Goal: Ask a question

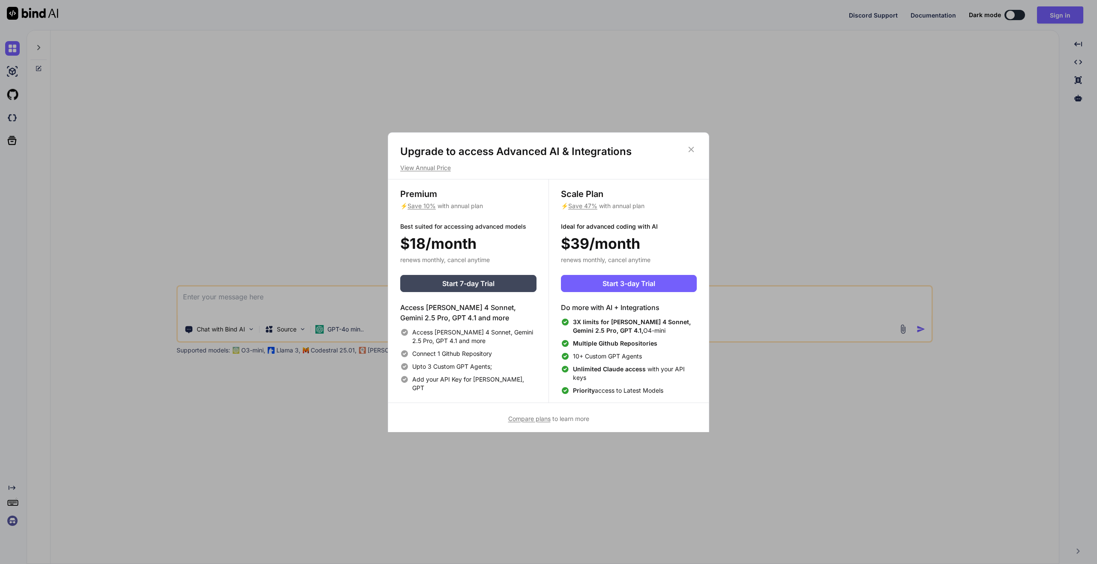
click at [688, 148] on icon at bounding box center [690, 149] width 9 height 9
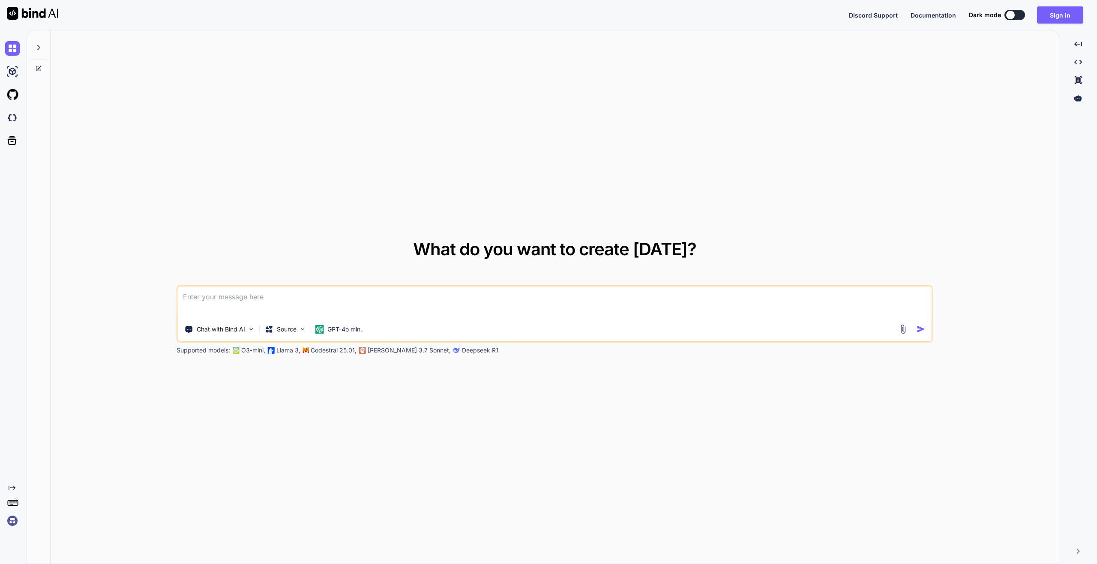
click at [358, 293] on textarea at bounding box center [554, 303] width 753 height 32
click at [295, 299] on textarea at bounding box center [554, 303] width 753 height 32
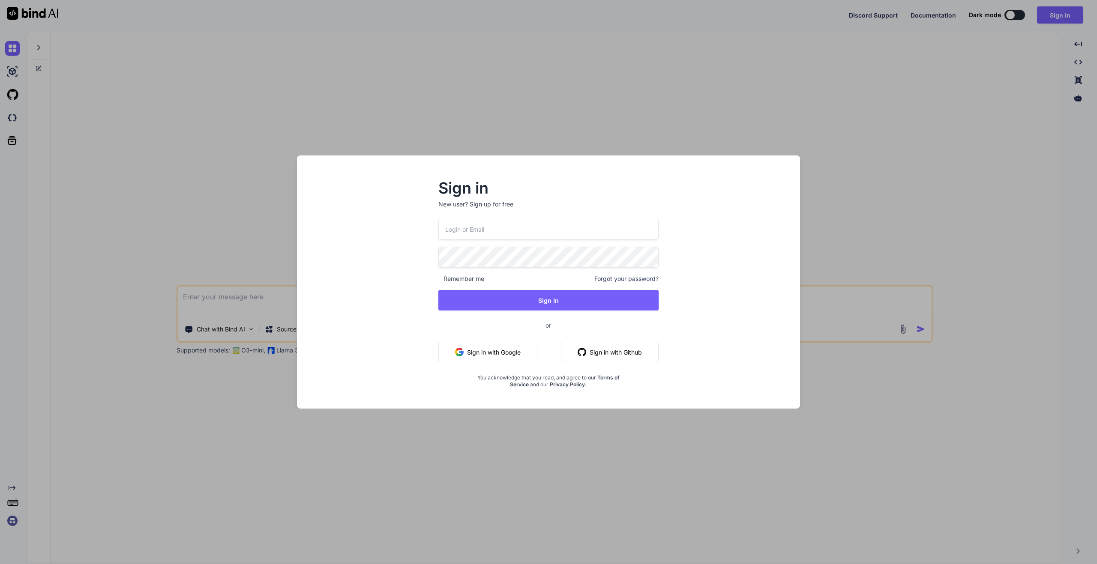
click at [495, 207] on div "Sign up for free" at bounding box center [491, 204] width 44 height 9
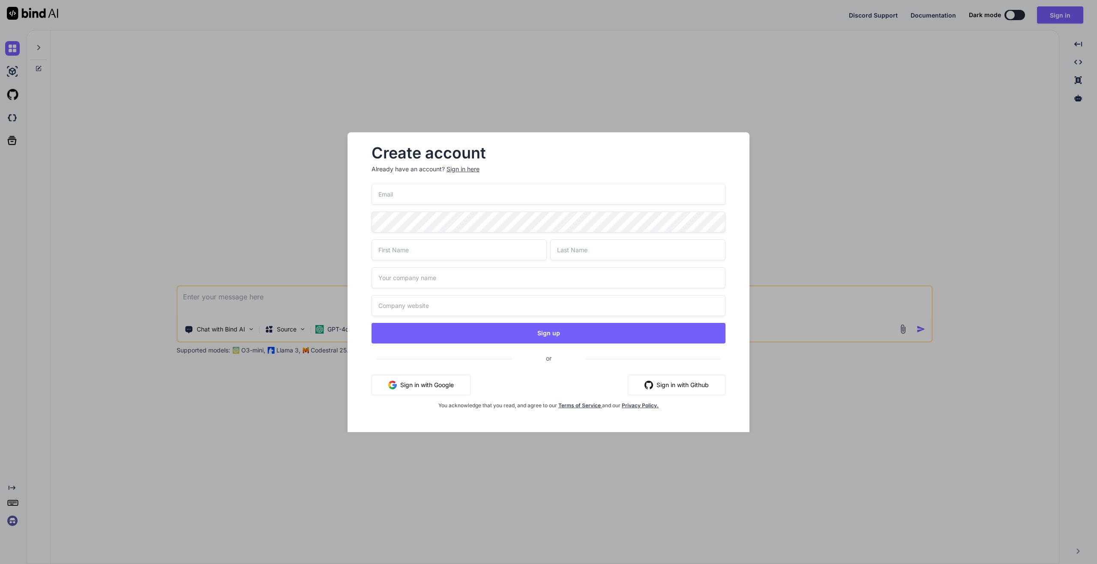
click at [436, 384] on button "Sign in with Google" at bounding box center [420, 385] width 99 height 21
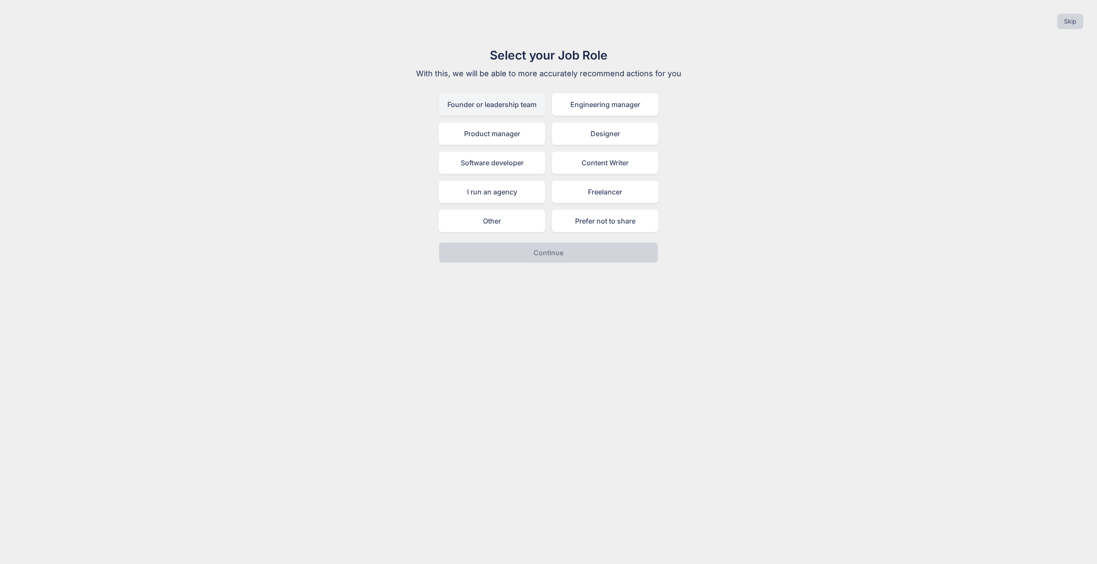
click at [511, 107] on div "Founder or leadership team" at bounding box center [492, 104] width 106 height 22
click at [546, 248] on p "Continue" at bounding box center [548, 253] width 30 height 10
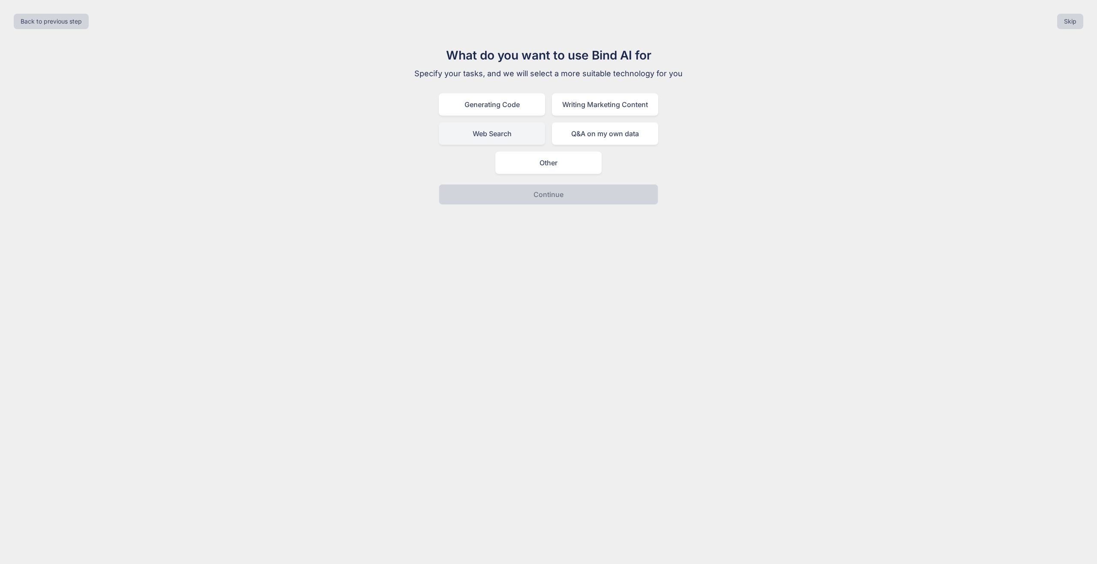
click at [502, 132] on div "Web Search" at bounding box center [492, 134] width 106 height 22
click at [538, 191] on p "Continue" at bounding box center [548, 194] width 30 height 10
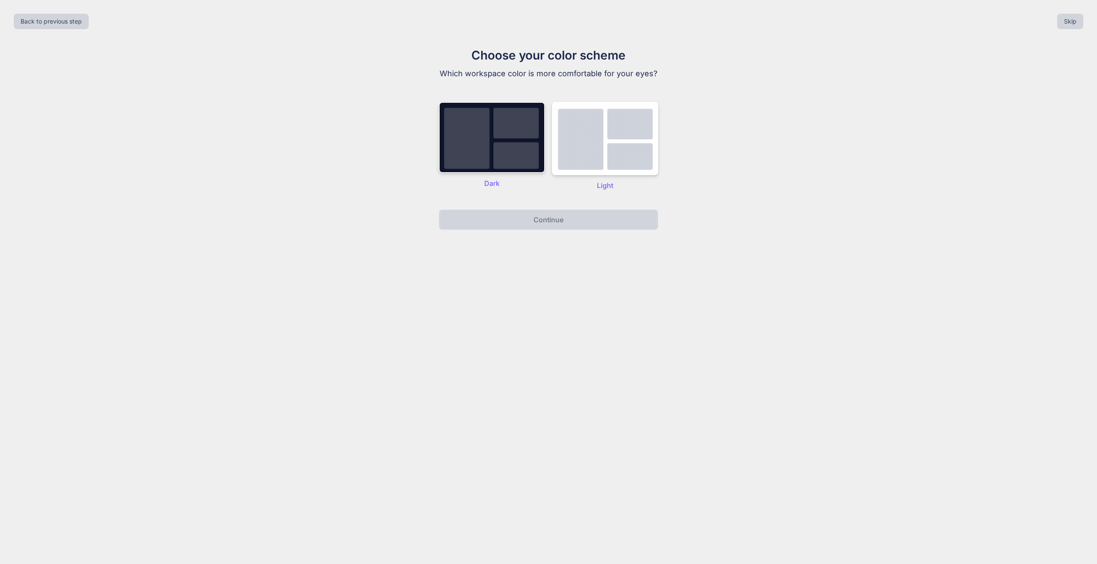
click at [494, 141] on img at bounding box center [492, 137] width 106 height 71
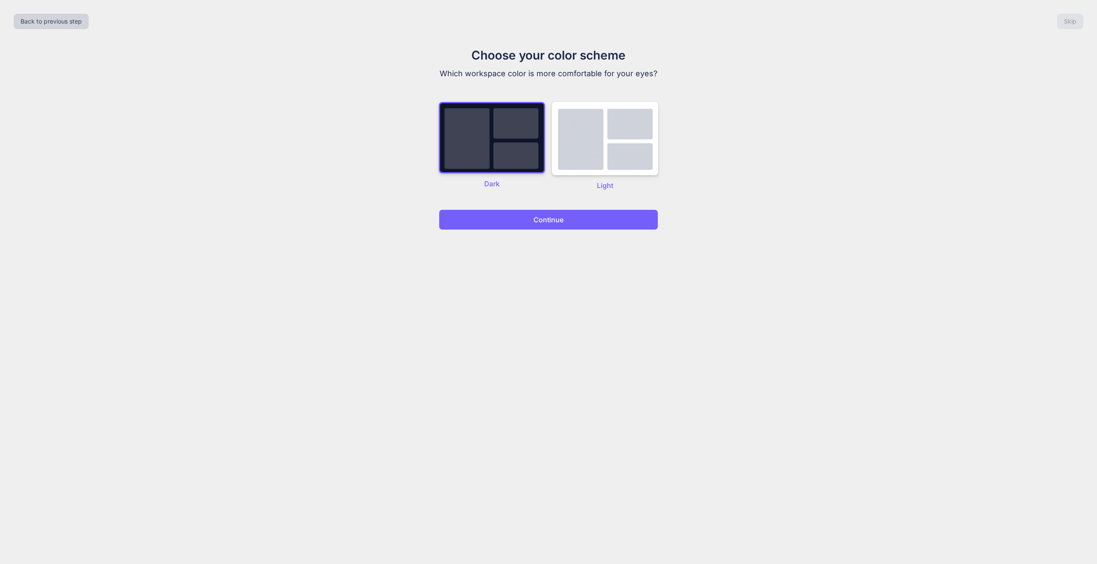
click at [536, 215] on p "Continue" at bounding box center [548, 220] width 30 height 10
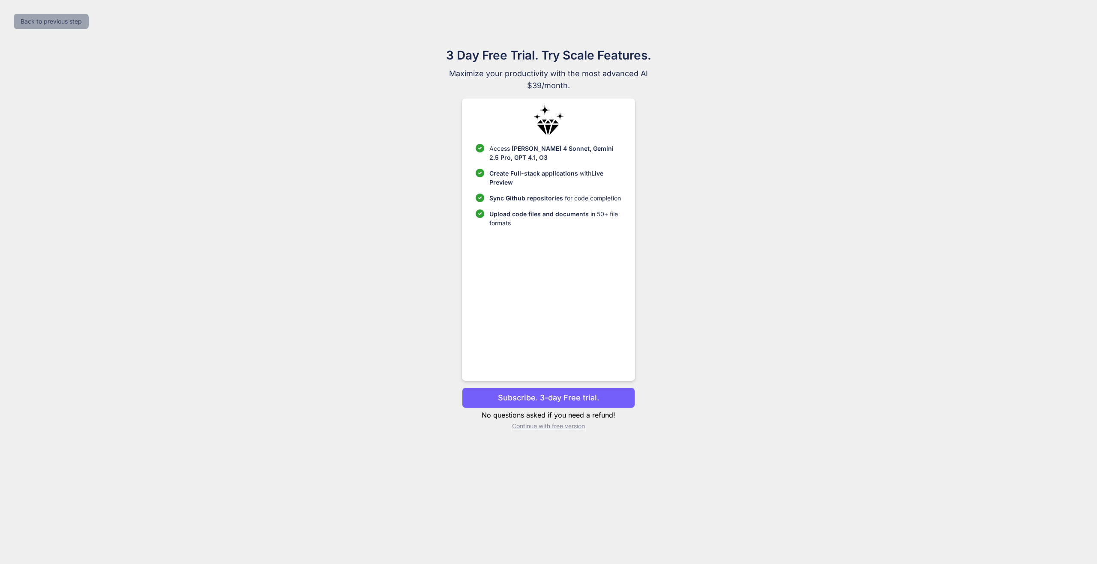
click at [40, 25] on button "Back to previous step" at bounding box center [51, 21] width 75 height 15
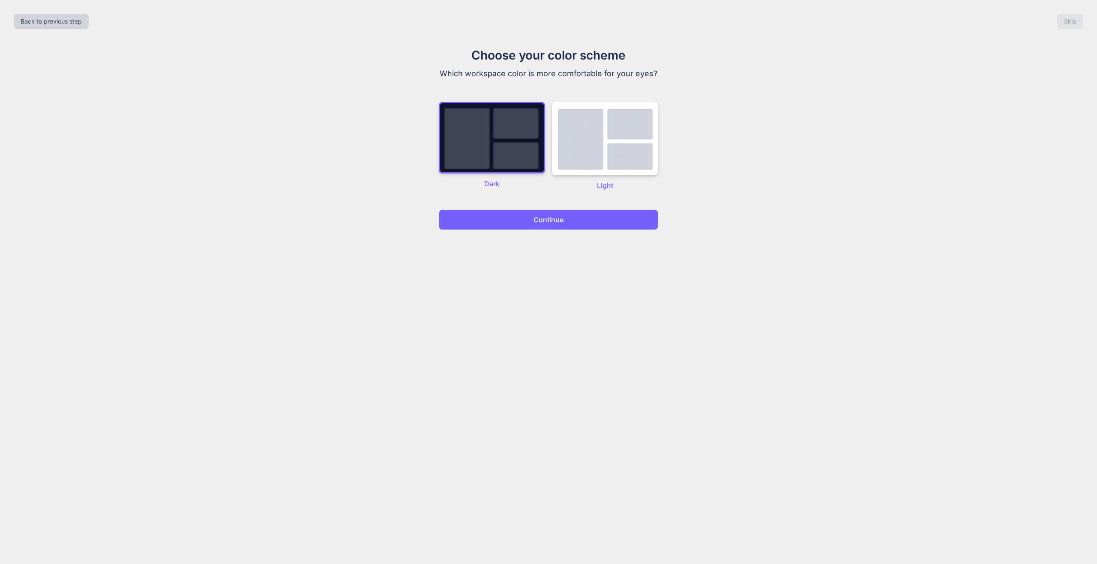
click at [528, 219] on button "Continue" at bounding box center [548, 219] width 219 height 21
click at [1084, 22] on div "Back to previous step Skip" at bounding box center [548, 21] width 1083 height 29
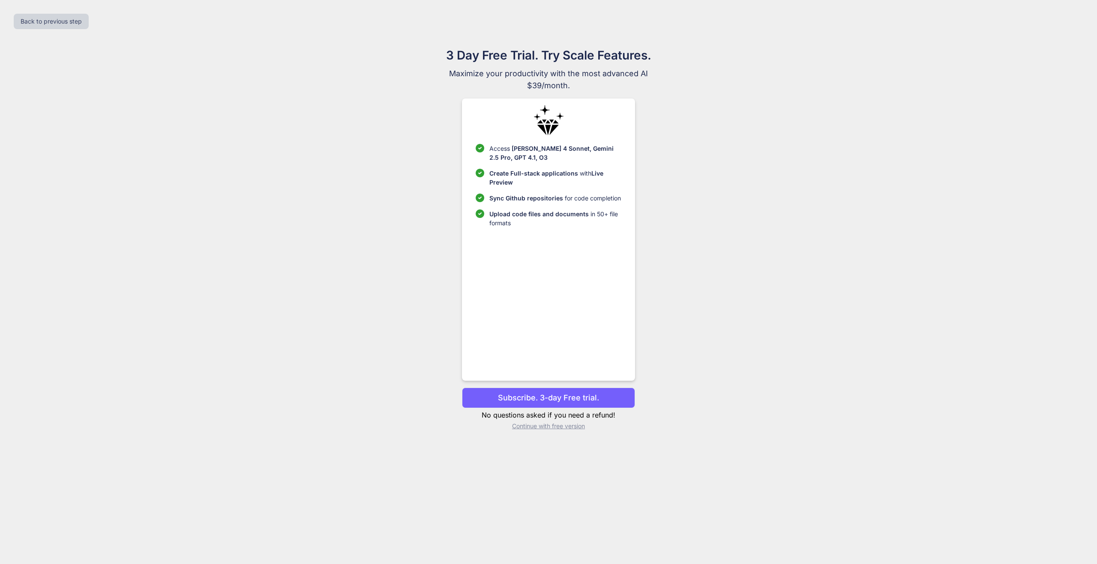
click at [1044, 50] on div "3 Day Free Trial. Try Scale Features. Maximize your productivity with the most …" at bounding box center [548, 241] width 1083 height 391
click at [548, 428] on p "Continue with free version" at bounding box center [548, 426] width 173 height 9
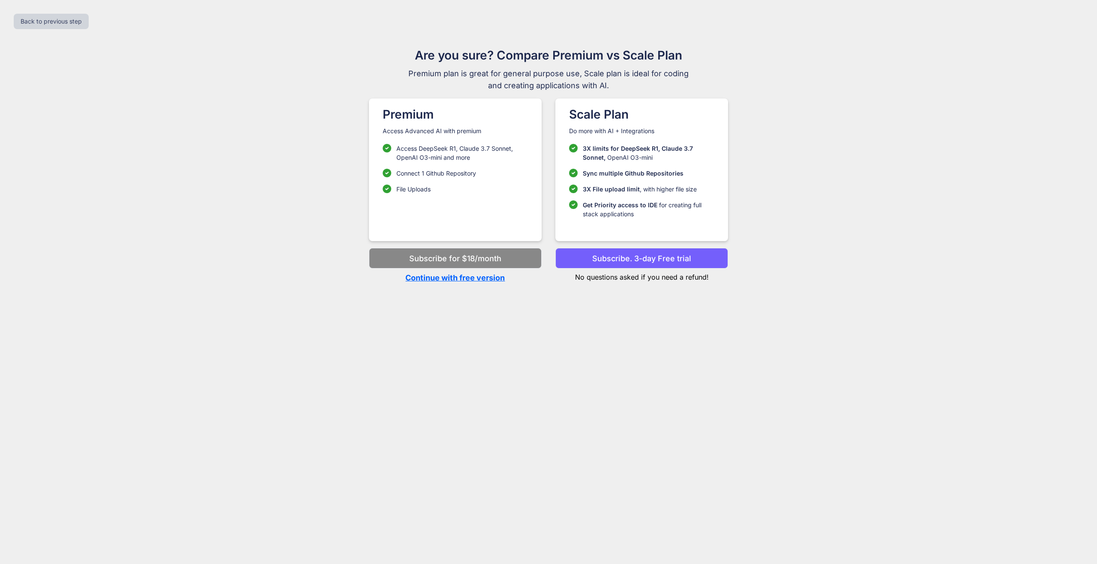
click at [471, 278] on p "Continue with free version" at bounding box center [455, 278] width 173 height 12
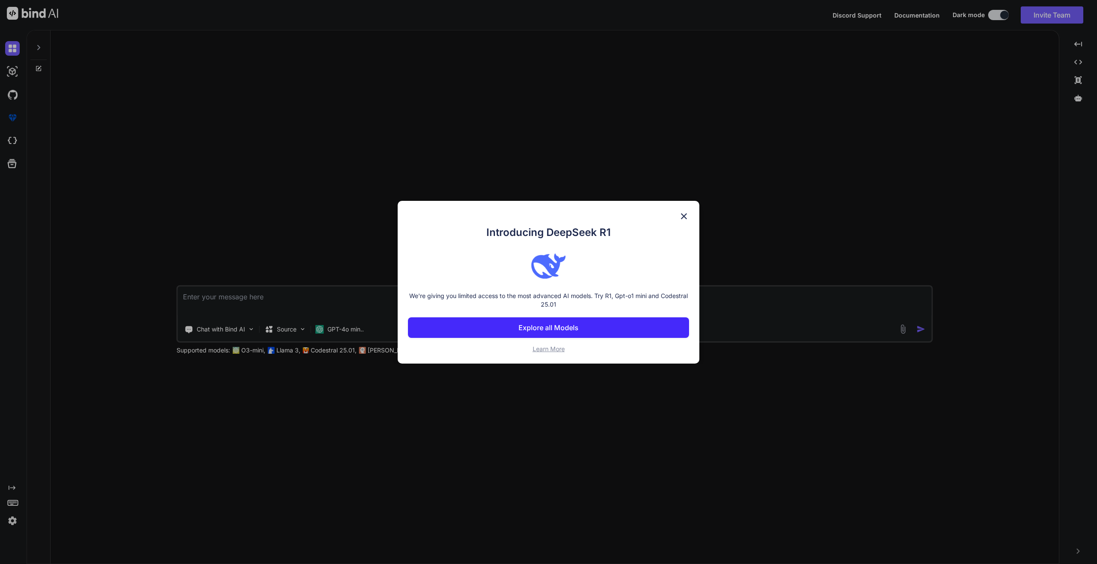
click at [682, 216] on img at bounding box center [684, 216] width 10 height 10
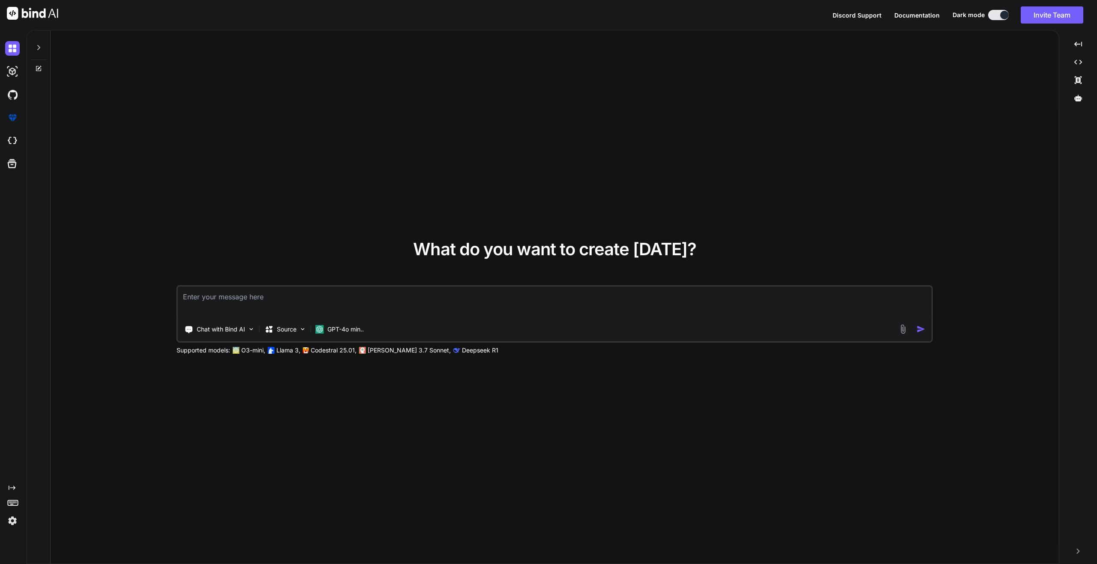
click at [233, 303] on textarea at bounding box center [554, 303] width 753 height 32
click at [11, 99] on img at bounding box center [12, 94] width 15 height 15
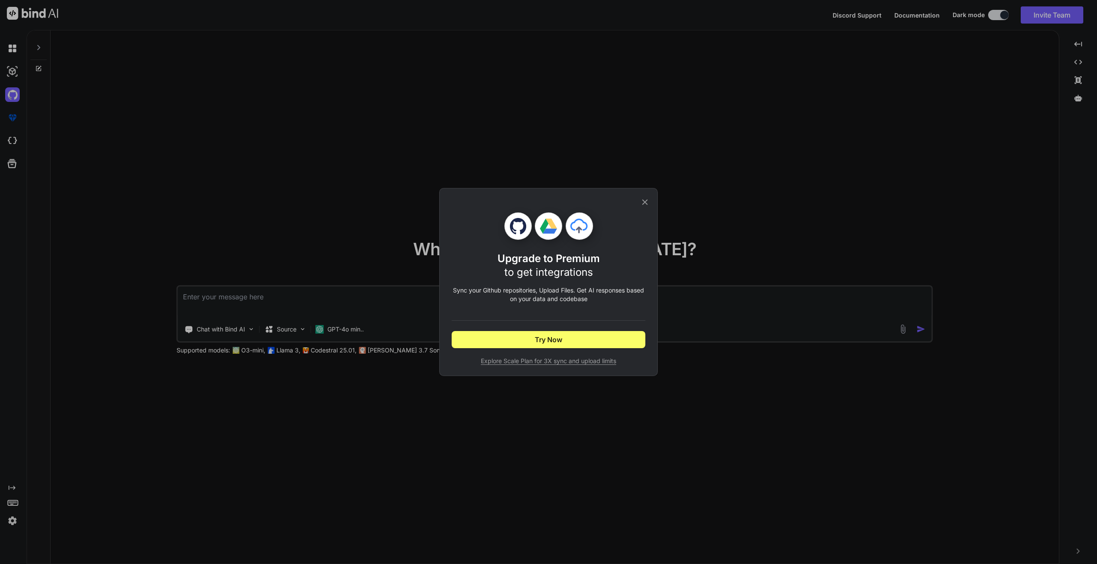
click at [646, 202] on icon at bounding box center [644, 201] width 9 height 9
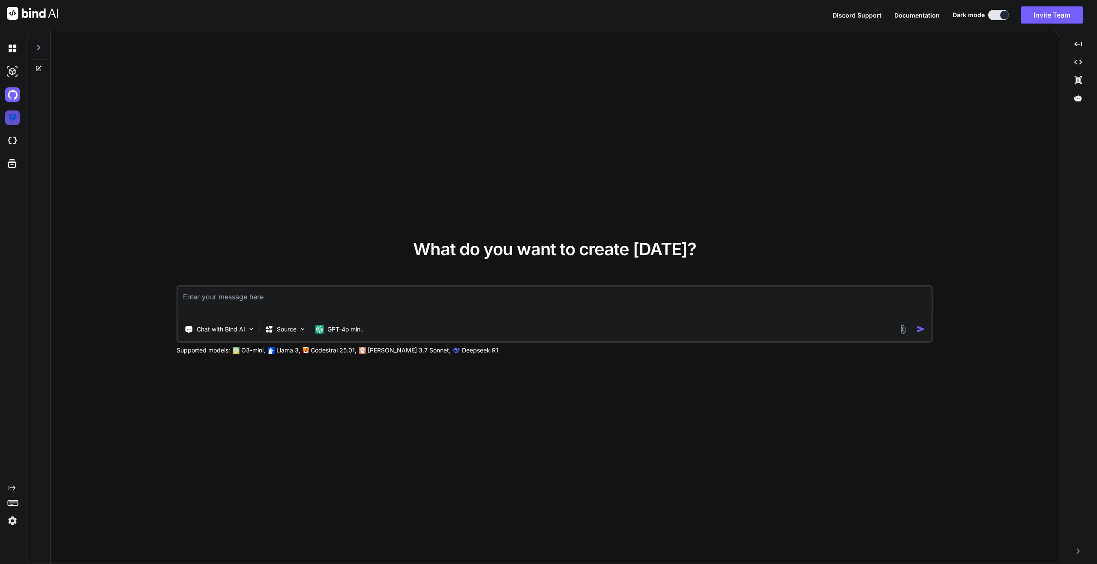
click at [19, 118] on img at bounding box center [12, 118] width 15 height 15
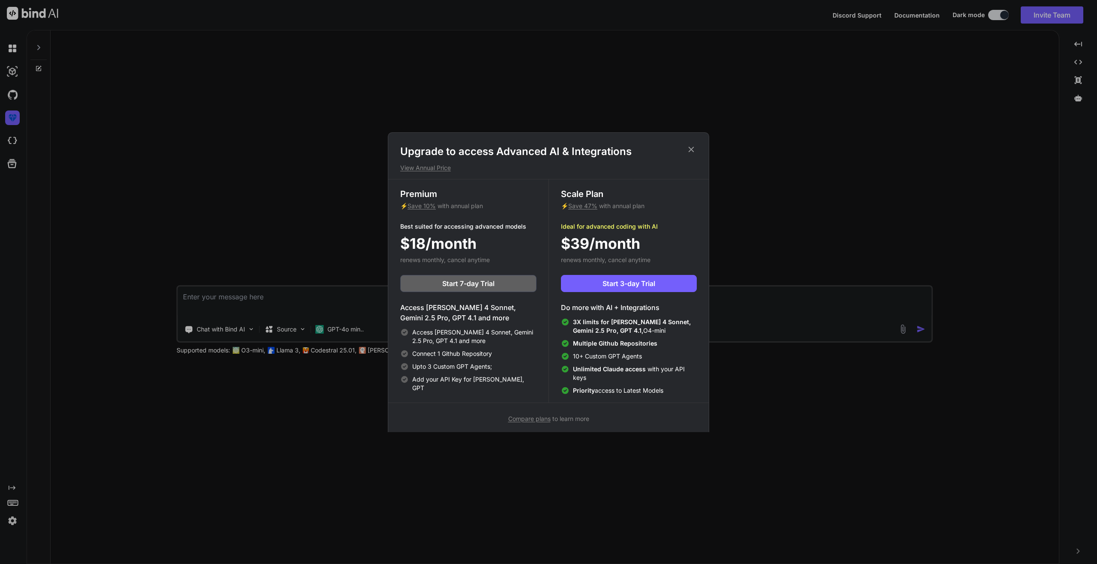
click at [688, 152] on icon at bounding box center [690, 149] width 9 height 9
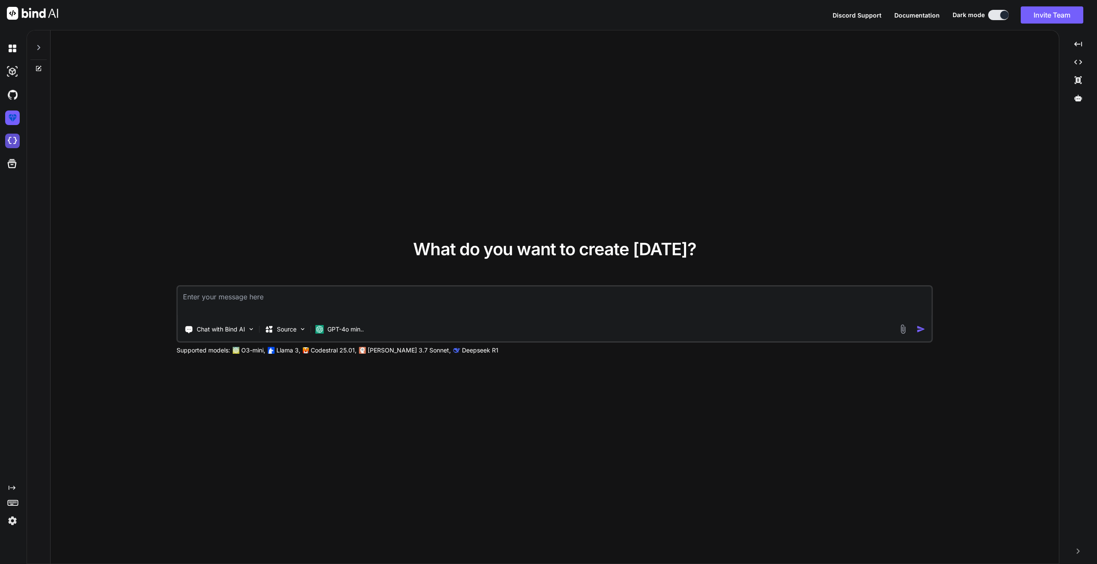
click at [10, 142] on img at bounding box center [12, 141] width 15 height 15
click at [10, 164] on icon at bounding box center [12, 164] width 12 height 12
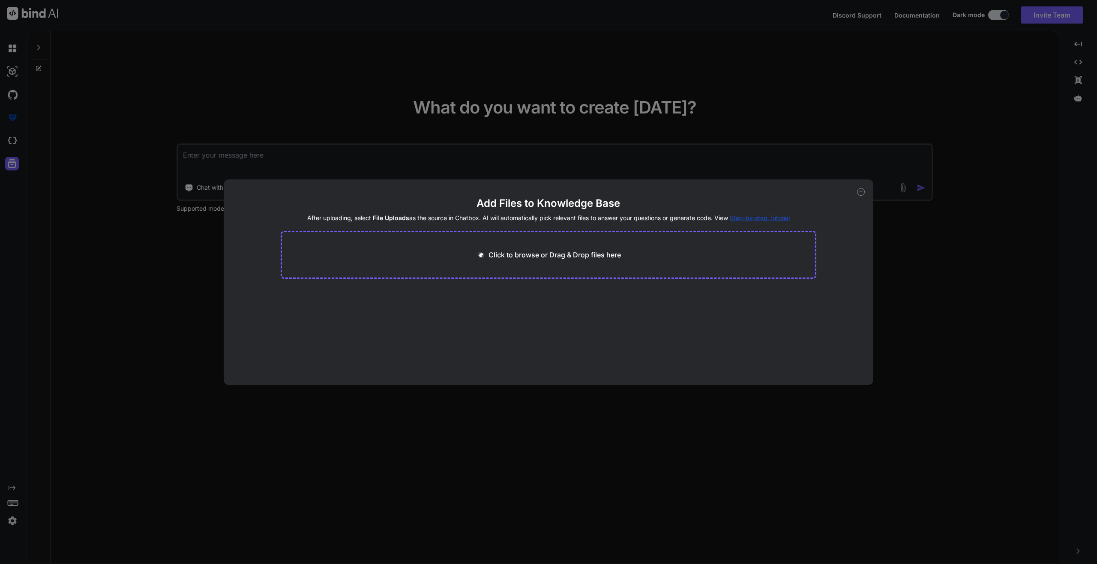
click at [858, 193] on icon at bounding box center [861, 192] width 8 height 8
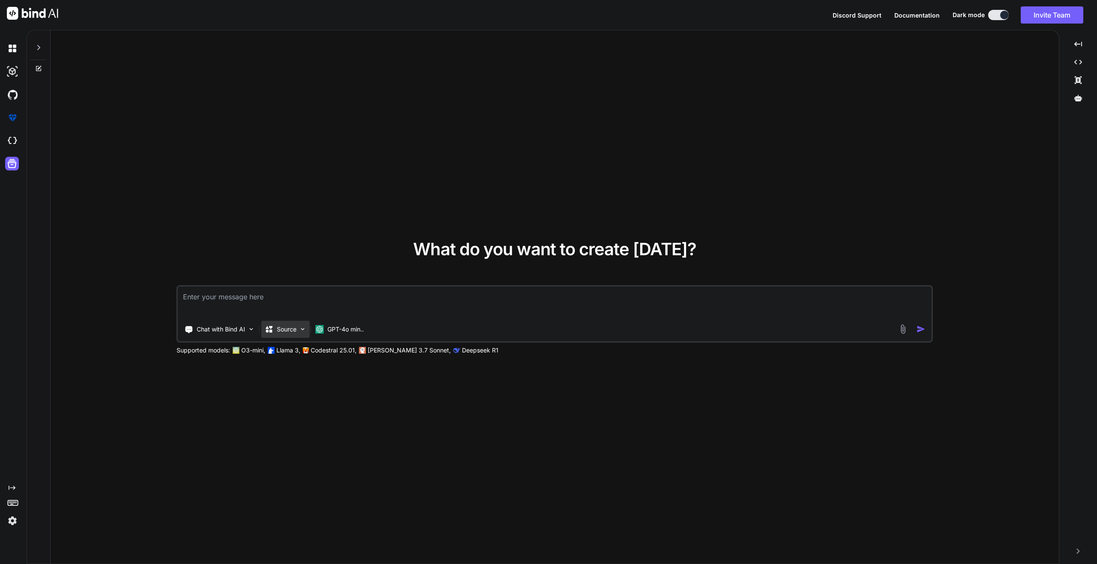
click at [290, 332] on p "Source" at bounding box center [287, 329] width 20 height 9
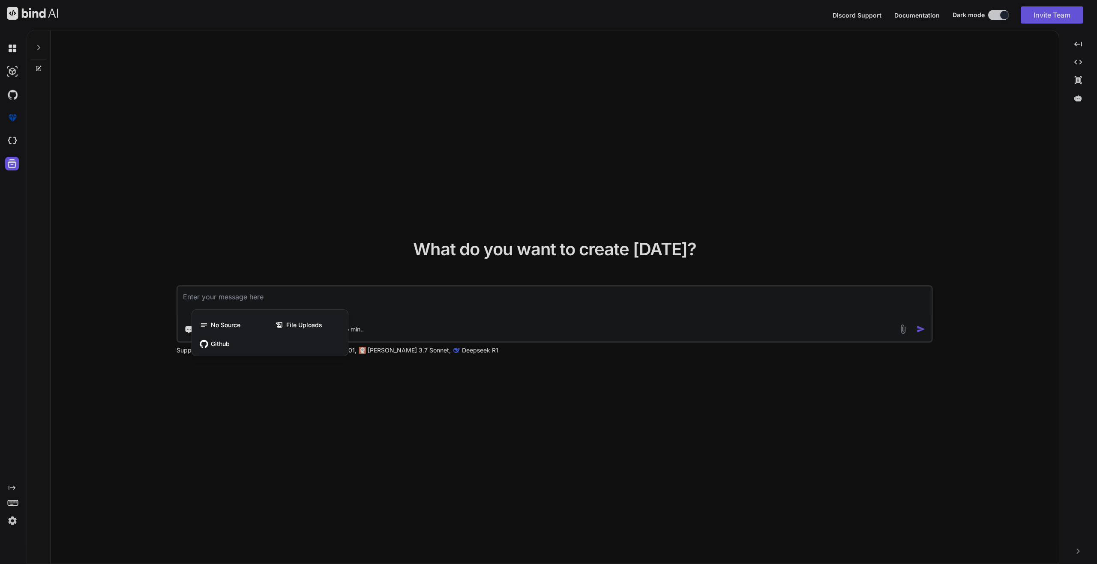
click at [306, 282] on div at bounding box center [548, 282] width 1097 height 564
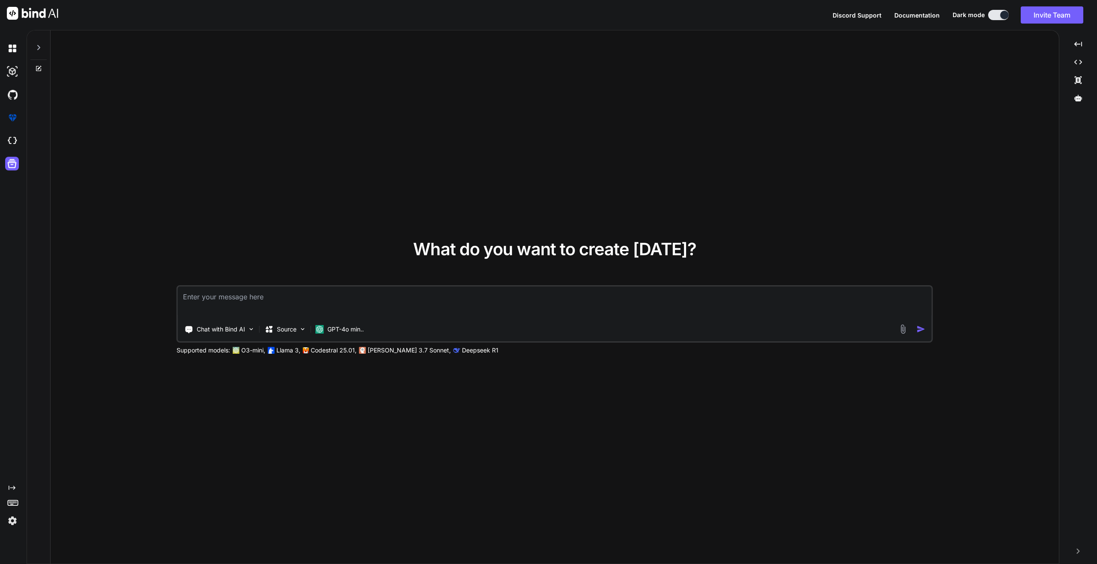
click at [267, 300] on textarea at bounding box center [554, 303] width 753 height 32
type textarea "w"
type textarea "ngo website called beacon of blessigs charity initiative"
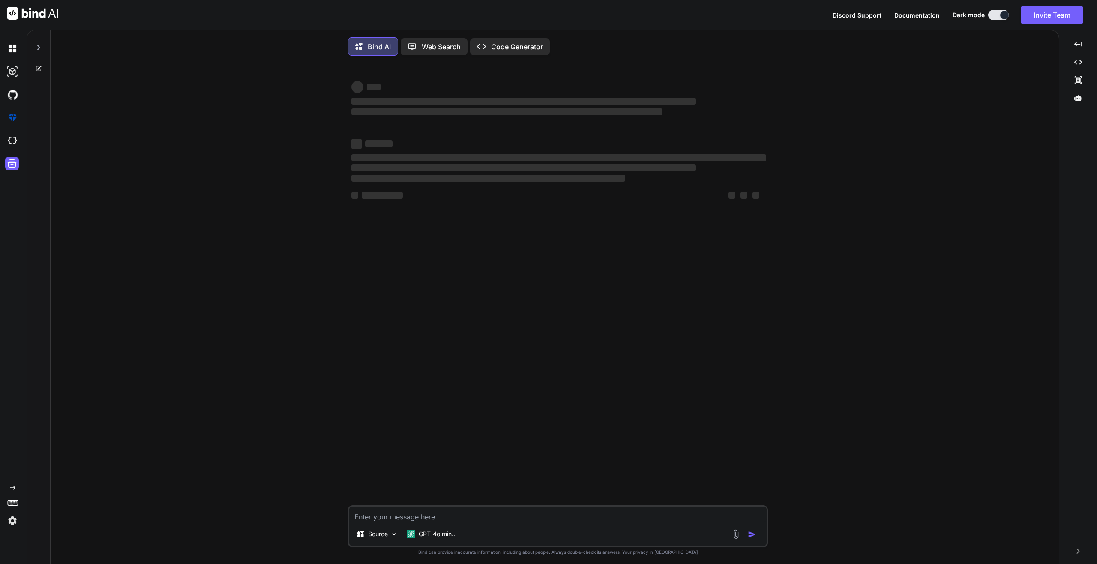
scroll to position [4, 0]
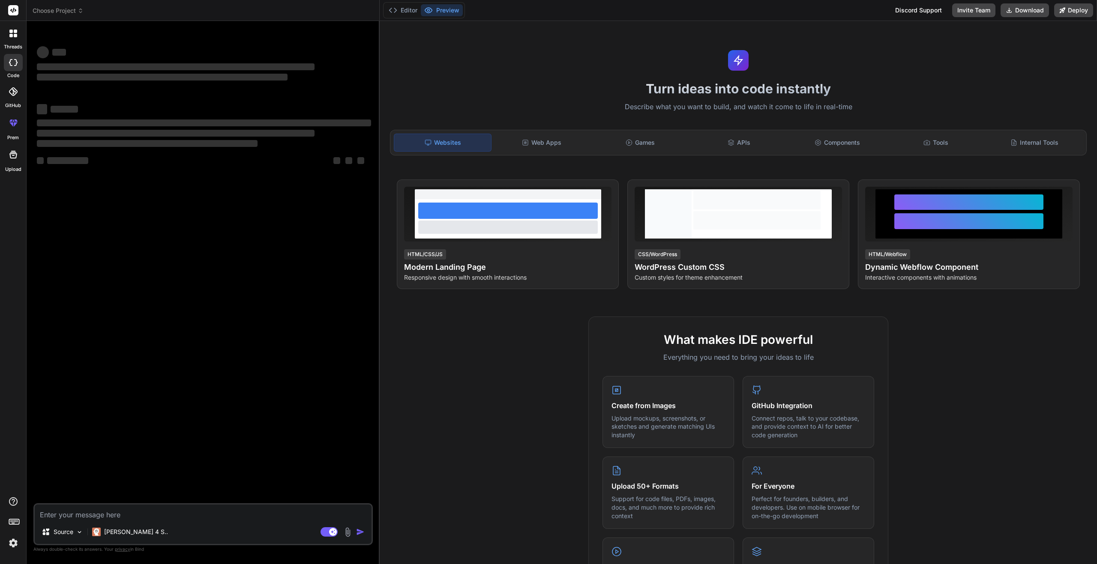
type textarea "x"
